Goal: Task Accomplishment & Management: Manage account settings

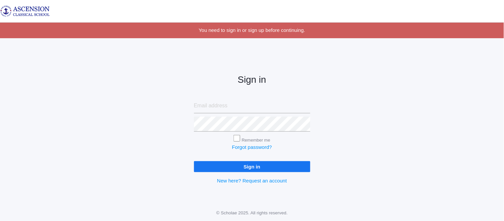
type input "[EMAIL_ADDRESS][DOMAIN_NAME]"
click at [224, 165] on input "Sign in" at bounding box center [252, 166] width 116 height 11
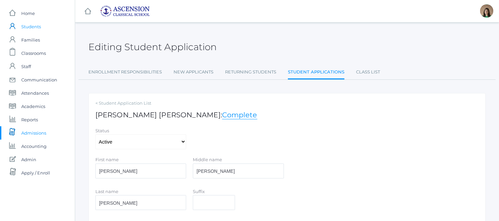
click at [32, 24] on span "Students" at bounding box center [31, 26] width 20 height 13
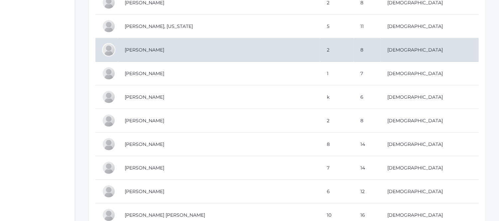
scroll to position [816, 0]
